Goal: Download file/media

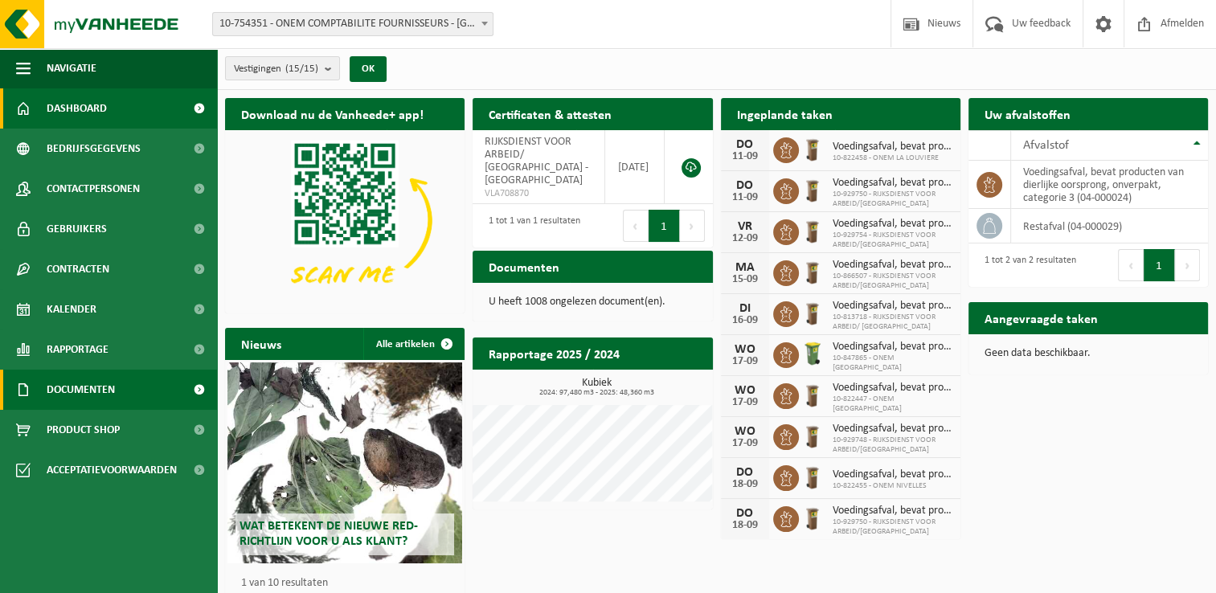
click at [80, 385] on span "Documenten" at bounding box center [81, 390] width 68 height 40
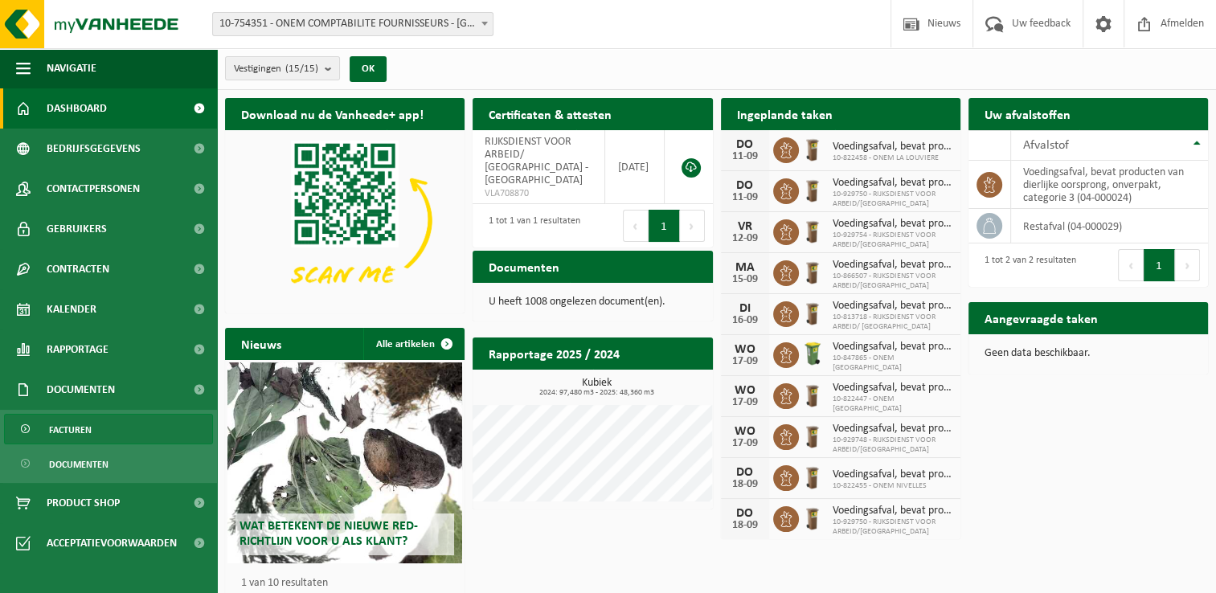
click at [71, 424] on span "Facturen" at bounding box center [70, 430] width 43 height 31
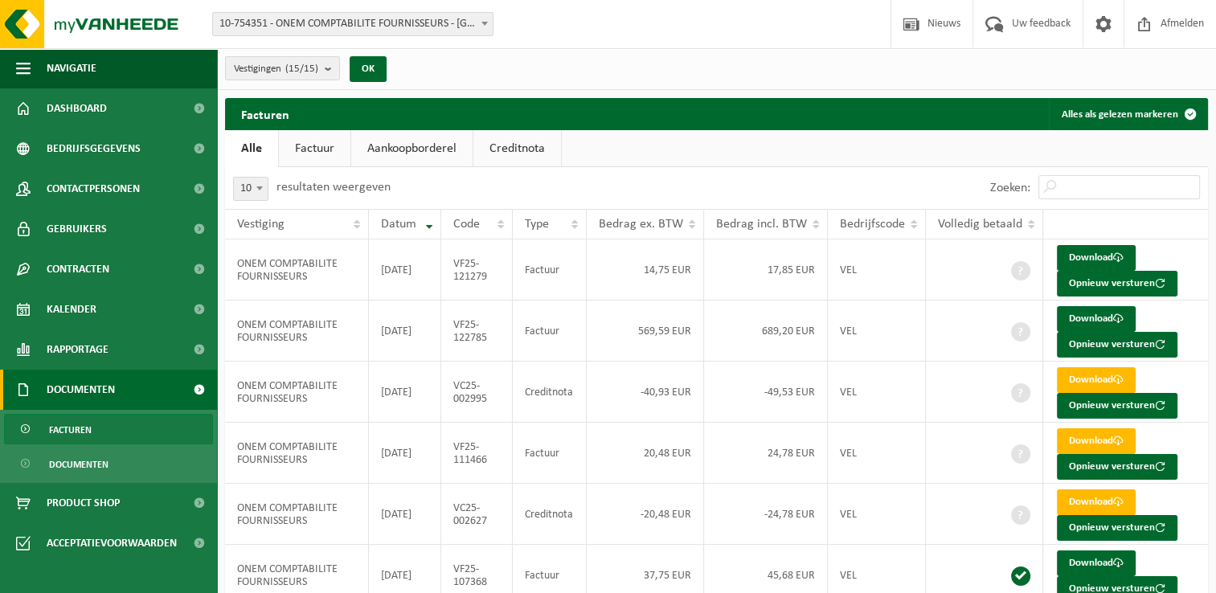
click at [522, 146] on link "Creditnota" at bounding box center [518, 148] width 88 height 37
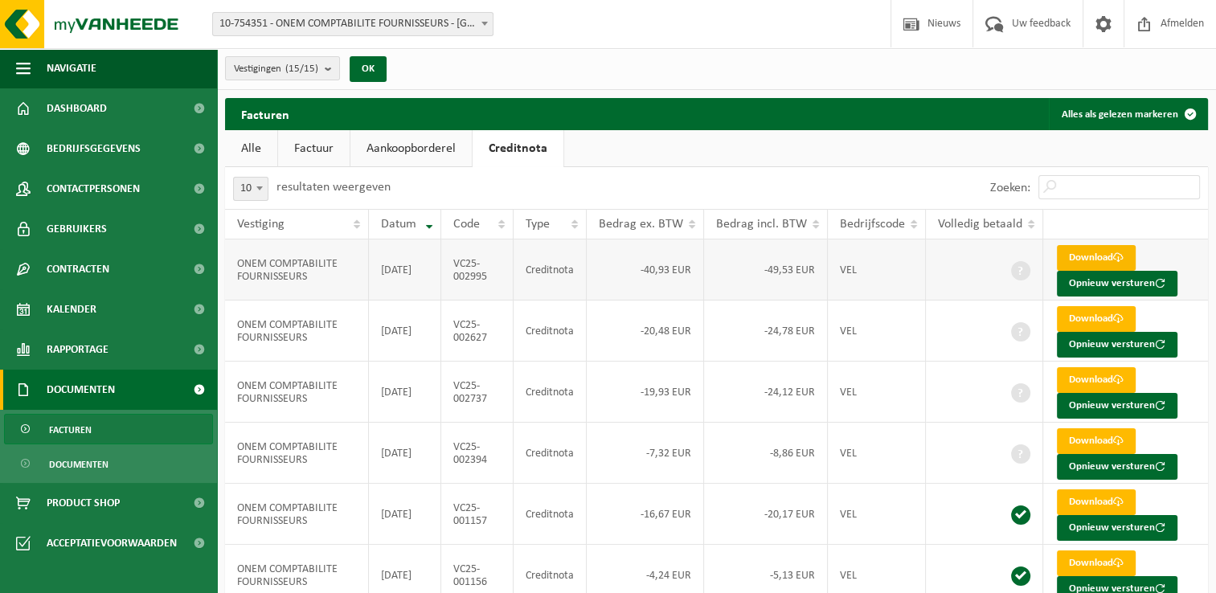
click at [1093, 256] on link "Download" at bounding box center [1096, 258] width 79 height 26
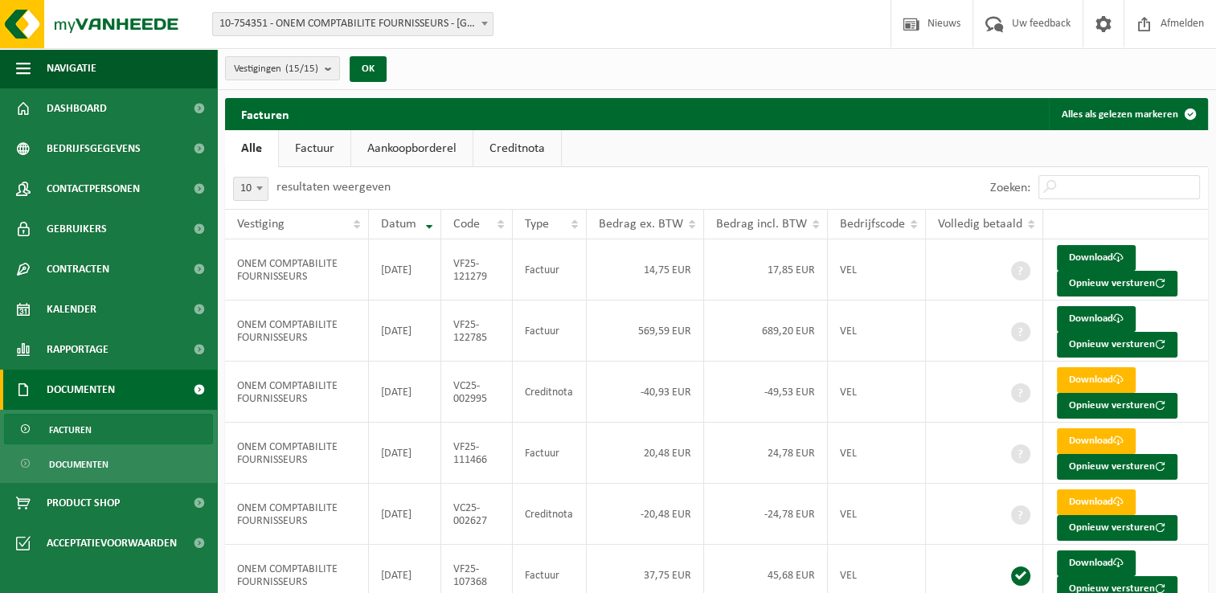
click at [540, 148] on link "Creditnota" at bounding box center [518, 148] width 88 height 37
